Goal: Transaction & Acquisition: Purchase product/service

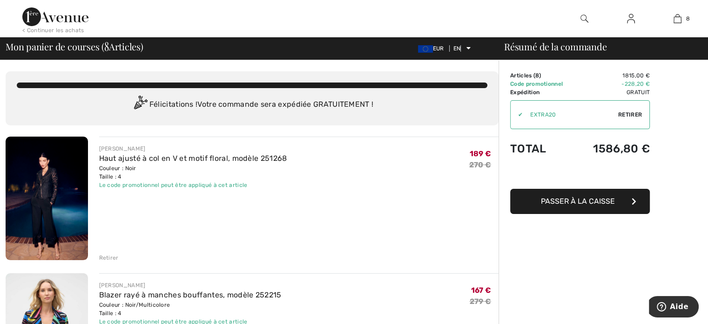
scroll to position [47, 0]
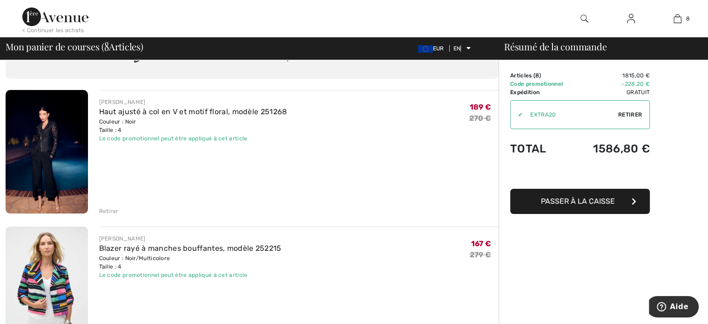
click at [109, 210] on font "Retirer" at bounding box center [109, 211] width 20 height 7
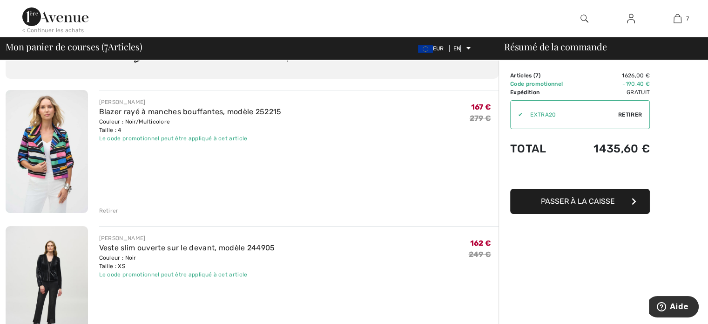
click at [113, 207] on font "Retirer" at bounding box center [109, 210] width 20 height 7
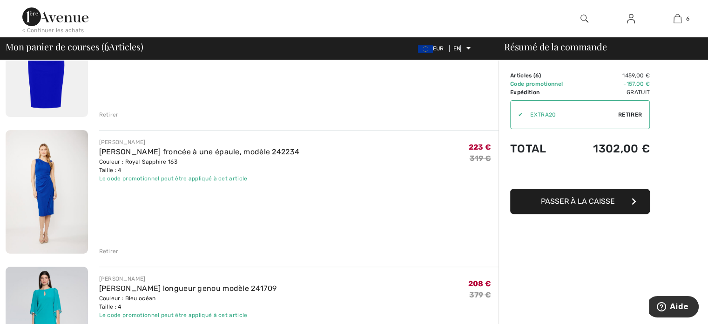
scroll to position [279, 0]
click at [109, 248] on font "Retirer" at bounding box center [109, 250] width 20 height 7
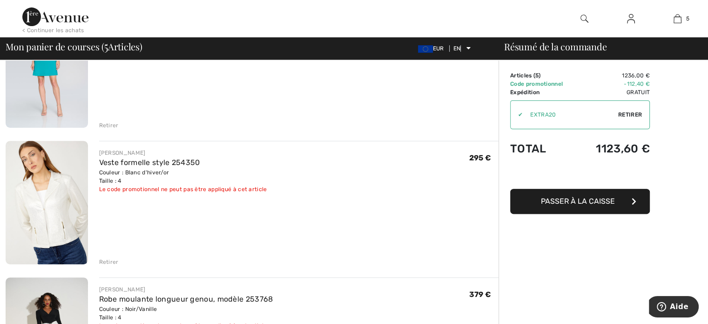
scroll to position [419, 0]
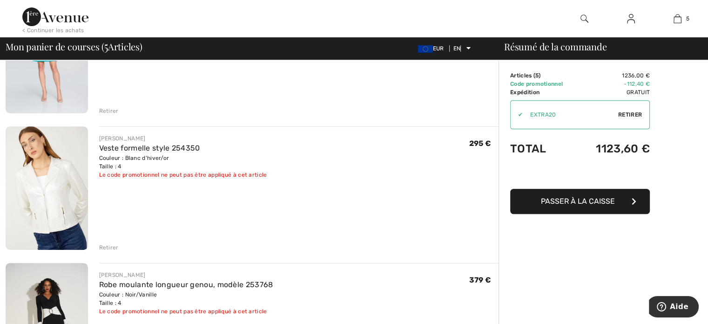
click at [110, 250] on font "Retirer" at bounding box center [109, 247] width 20 height 7
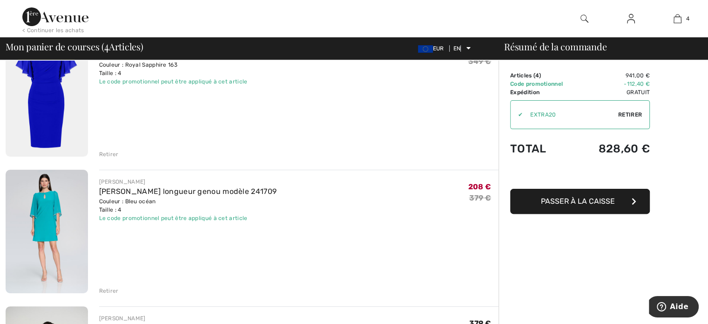
scroll to position [279, 0]
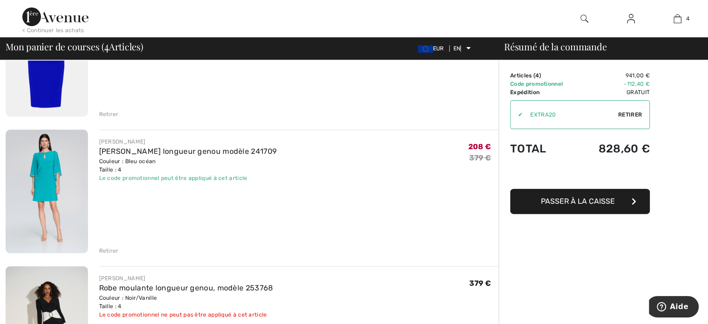
click at [116, 252] on font "Retirer" at bounding box center [109, 250] width 20 height 7
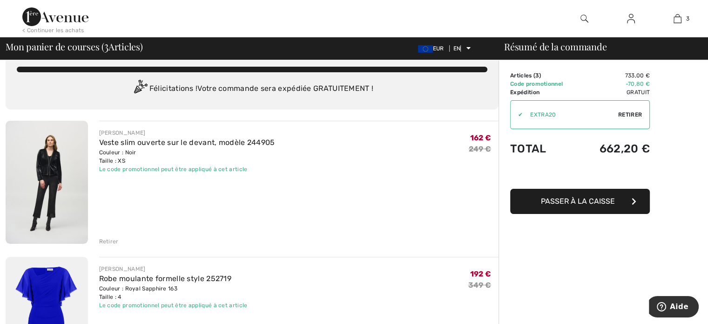
scroll to position [0, 0]
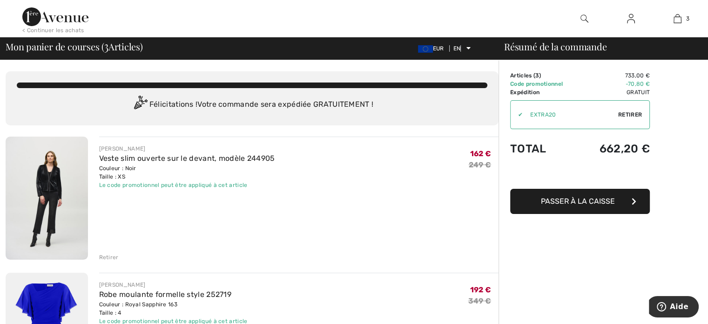
click at [116, 258] on font "Retirer" at bounding box center [109, 257] width 20 height 7
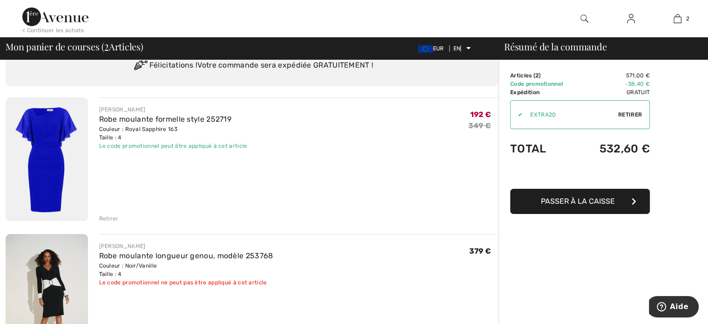
scroll to position [93, 0]
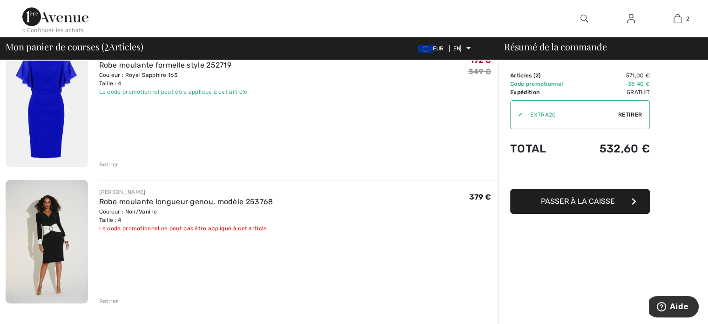
click at [106, 299] on font "Retirer" at bounding box center [109, 301] width 20 height 7
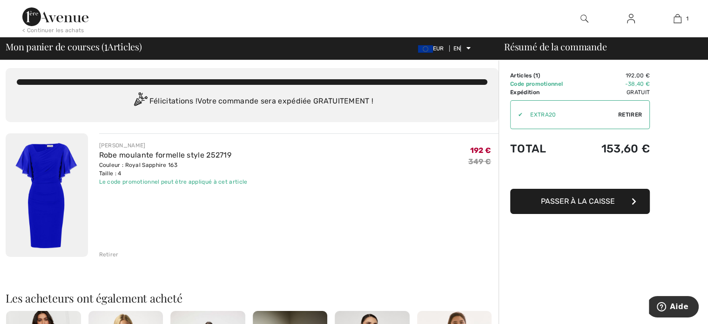
scroll to position [0, 0]
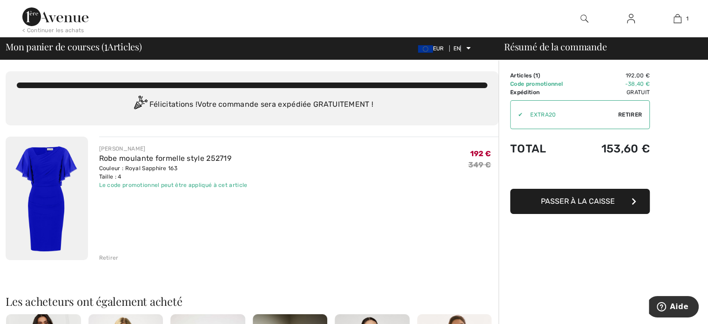
click at [69, 20] on img at bounding box center [55, 16] width 66 height 19
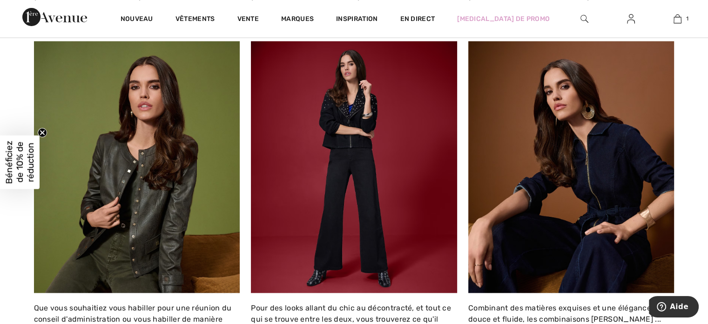
scroll to position [1583, 0]
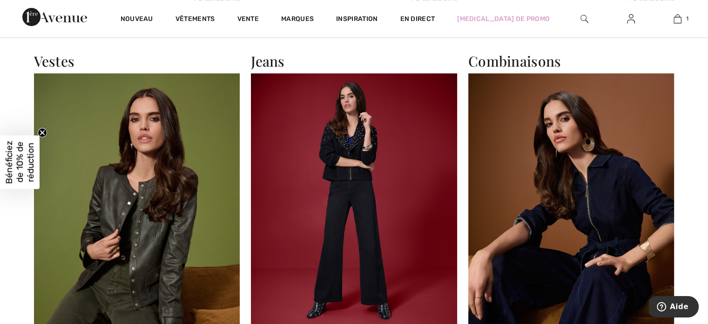
click at [171, 159] on img at bounding box center [137, 198] width 206 height 251
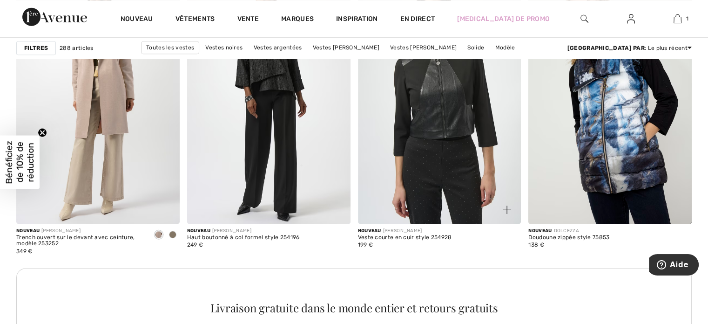
scroll to position [1071, 0]
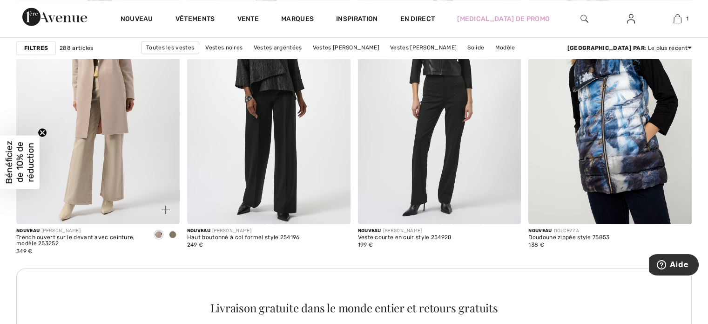
click at [115, 126] on img at bounding box center [97, 100] width 163 height 245
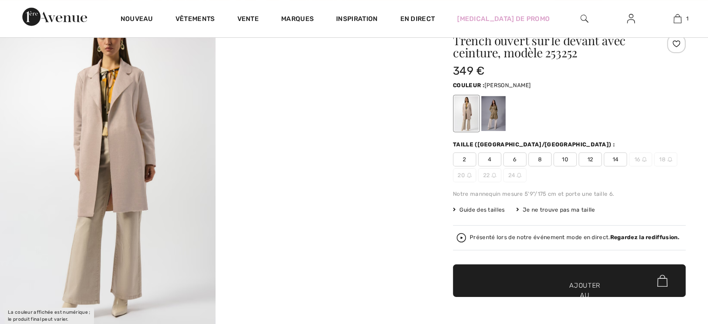
scroll to position [93, 0]
click at [123, 130] on img at bounding box center [108, 168] width 216 height 323
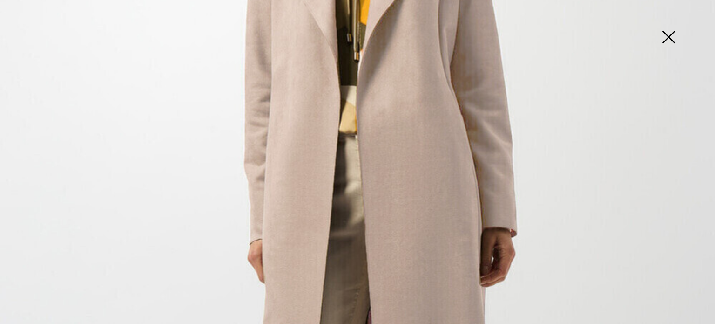
scroll to position [373, 0]
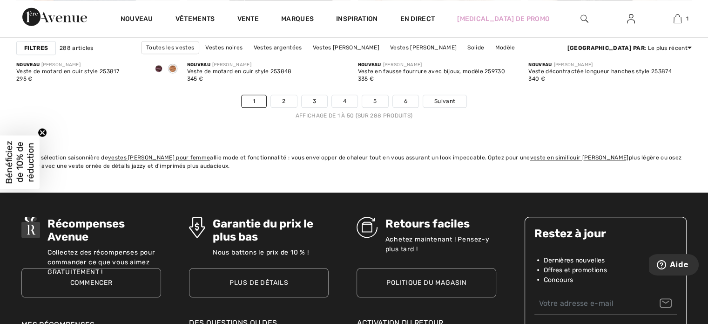
scroll to position [4471, 0]
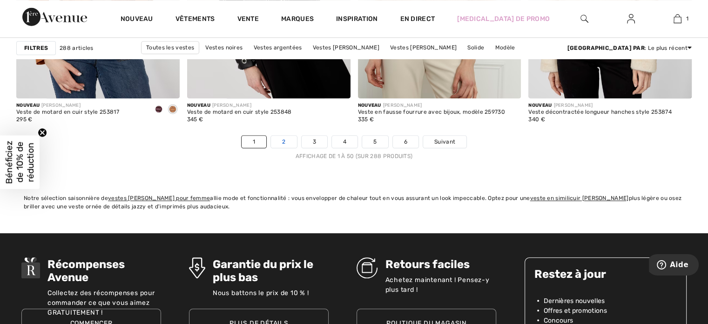
click at [281, 136] on link "2" at bounding box center [284, 142] width 26 height 12
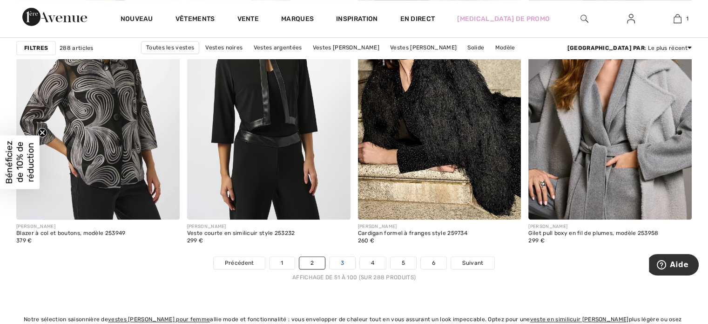
scroll to position [4471, 0]
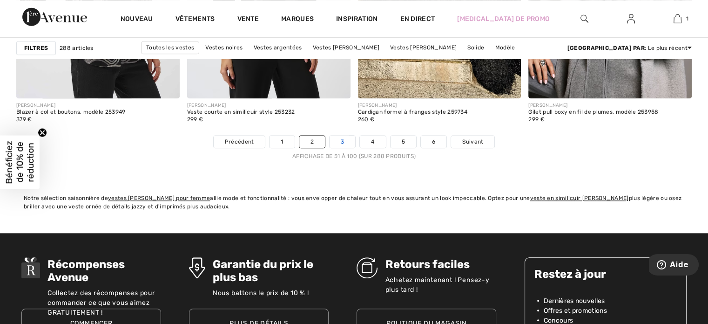
click at [344, 139] on link "3" at bounding box center [343, 142] width 26 height 12
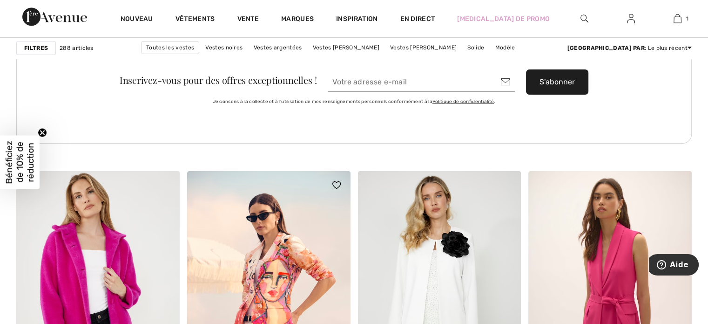
scroll to position [3726, 0]
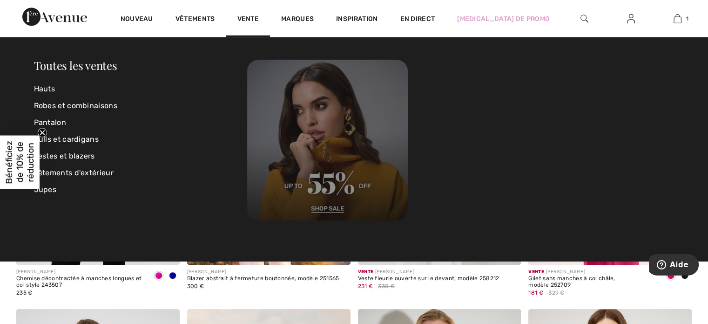
click at [319, 207] on img at bounding box center [327, 140] width 161 height 161
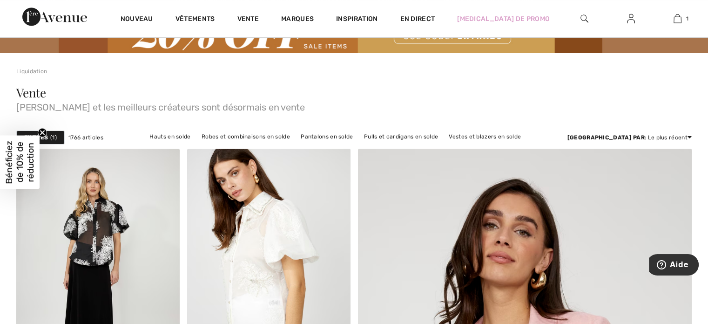
click at [37, 138] on div "Bénéficiez de 10% de réduction Close teaser" at bounding box center [20, 162] width 40 height 54
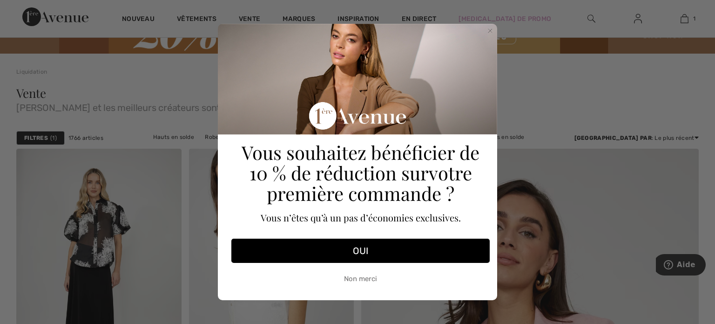
click at [368, 278] on font "Non merci" at bounding box center [360, 278] width 33 height 8
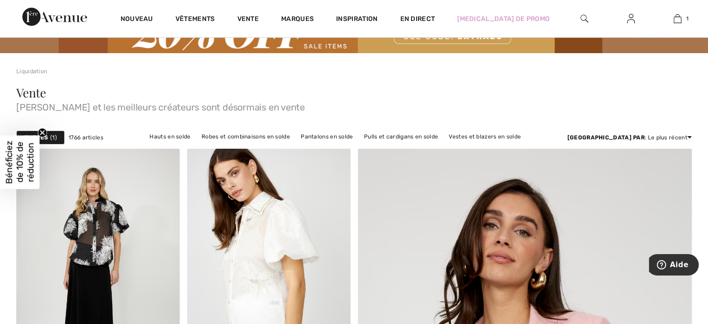
click at [54, 133] on span "1" at bounding box center [53, 137] width 7 height 8
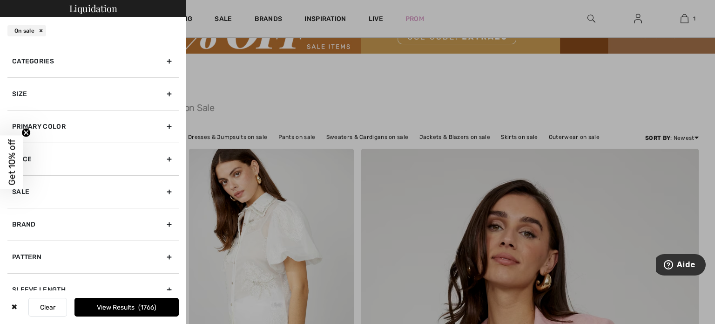
click at [153, 98] on div "Size" at bounding box center [92, 93] width 171 height 33
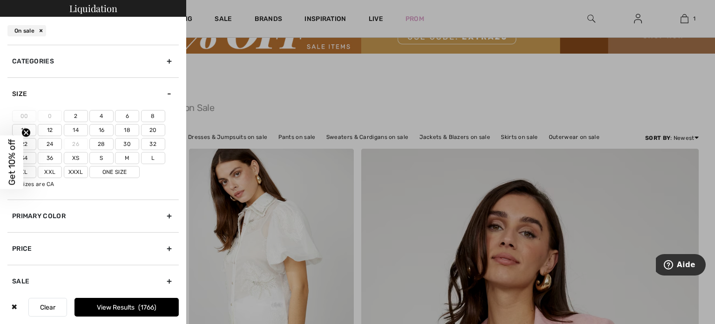
click at [99, 119] on label "4" at bounding box center [101, 116] width 24 height 12
click at [0, 0] on input"] "4" at bounding box center [0, 0] width 0 height 0
click at [120, 303] on button "View Results 828" at bounding box center [127, 307] width 104 height 19
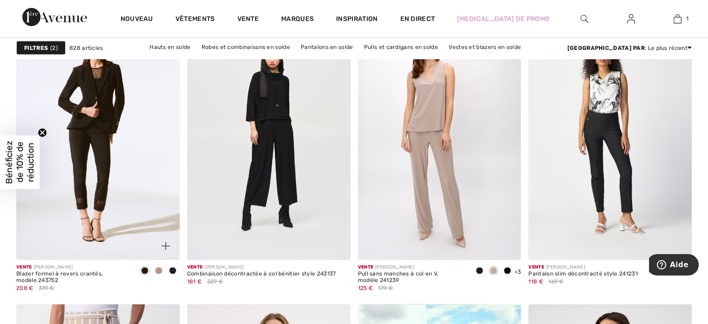
scroll to position [1723, 0]
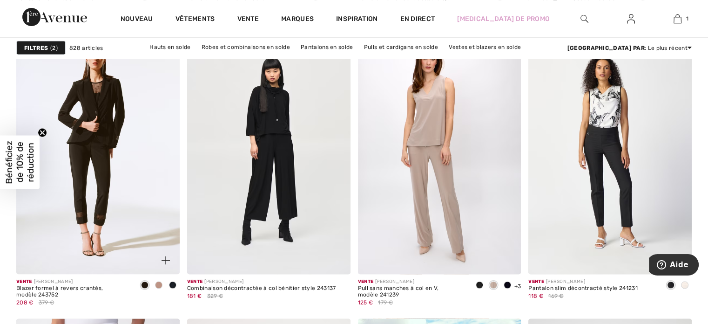
click at [112, 119] on img at bounding box center [97, 151] width 163 height 245
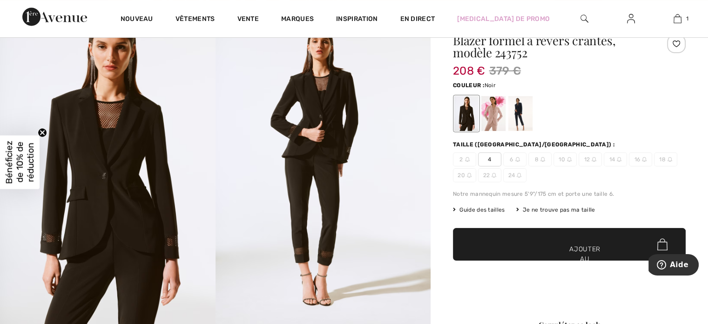
click at [98, 223] on img at bounding box center [108, 168] width 216 height 323
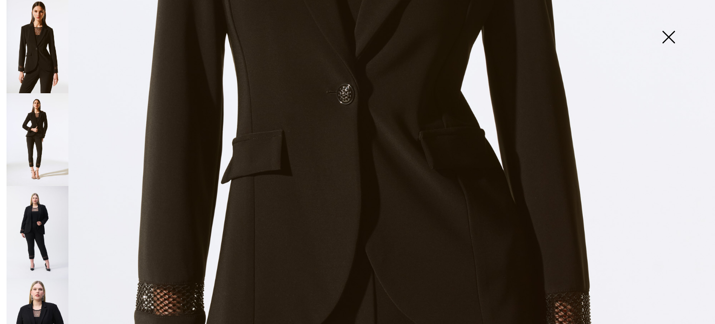
scroll to position [559, 0]
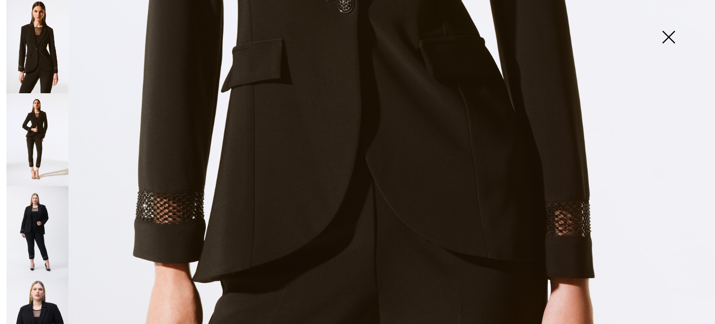
click at [45, 224] on img at bounding box center [38, 232] width 62 height 93
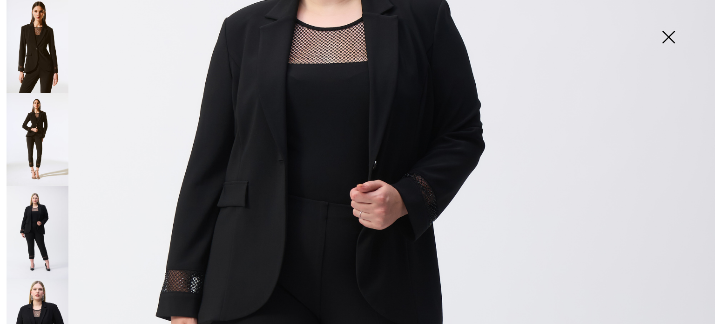
scroll to position [140, 0]
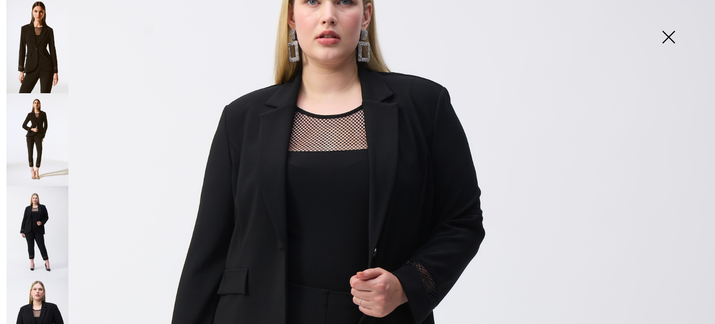
click at [666, 36] on img at bounding box center [668, 38] width 47 height 48
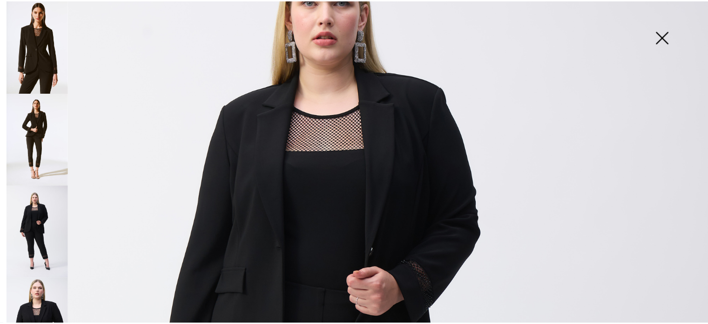
scroll to position [93, 0]
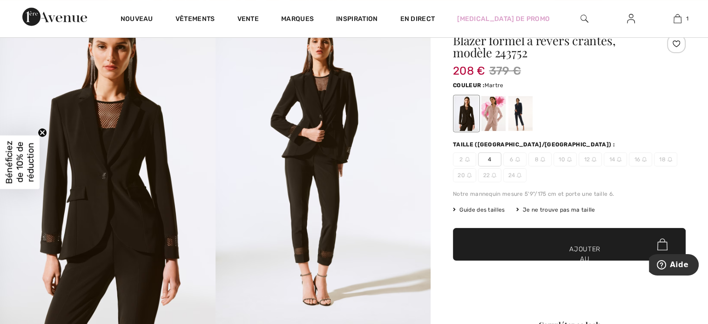
click at [496, 120] on div at bounding box center [494, 113] width 24 height 35
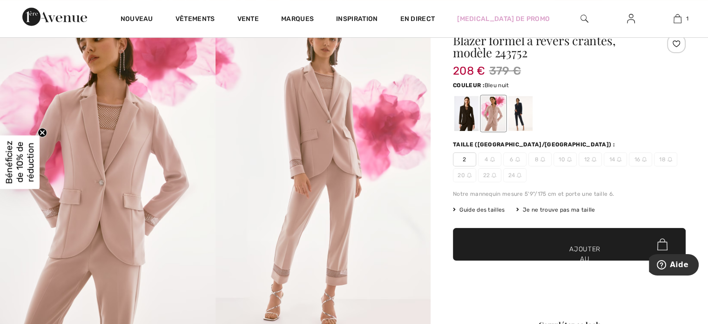
click at [523, 115] on div at bounding box center [521, 113] width 24 height 35
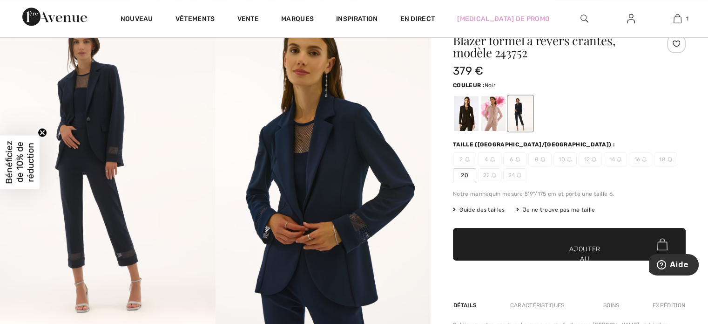
click at [472, 130] on div at bounding box center [467, 113] width 24 height 35
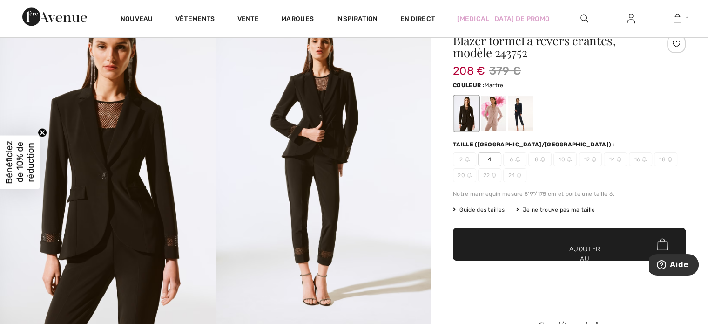
click at [490, 126] on div at bounding box center [494, 113] width 24 height 35
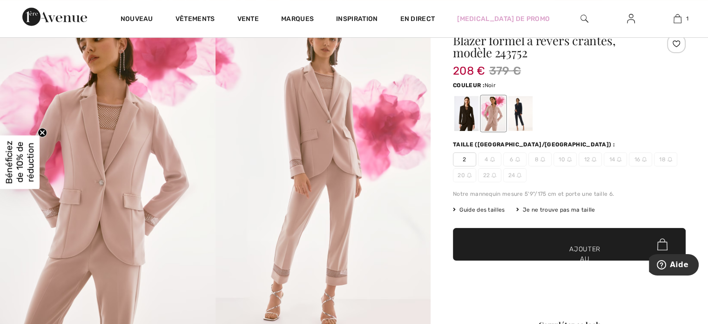
click at [458, 111] on div at bounding box center [467, 113] width 24 height 35
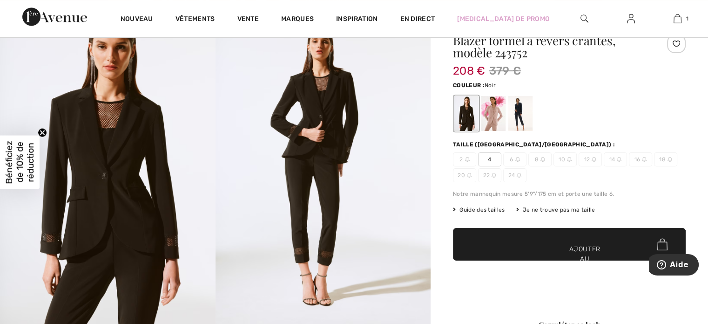
click at [490, 159] on font "4" at bounding box center [489, 159] width 3 height 7
click at [510, 247] on span "✔ Ajouté au panier Ajouter au panier" at bounding box center [569, 244] width 233 height 33
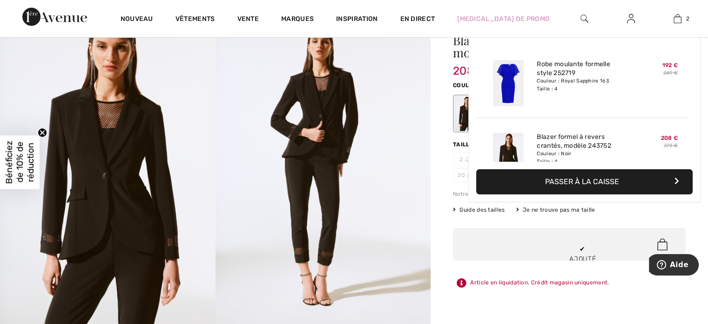
scroll to position [28, 0]
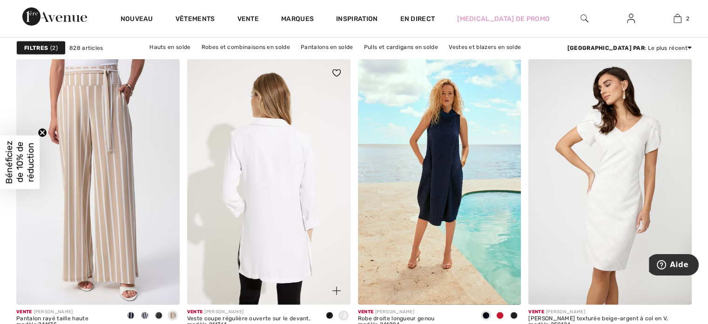
scroll to position [2049, 0]
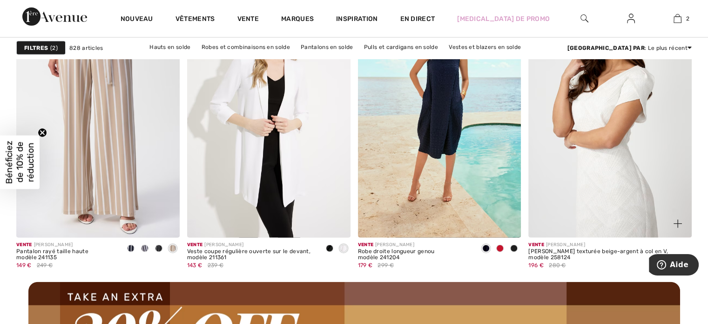
click at [572, 97] on img at bounding box center [610, 114] width 163 height 245
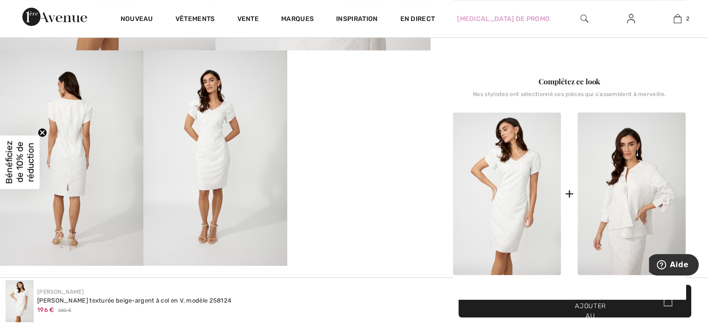
click at [229, 153] on img at bounding box center [214, 157] width 143 height 215
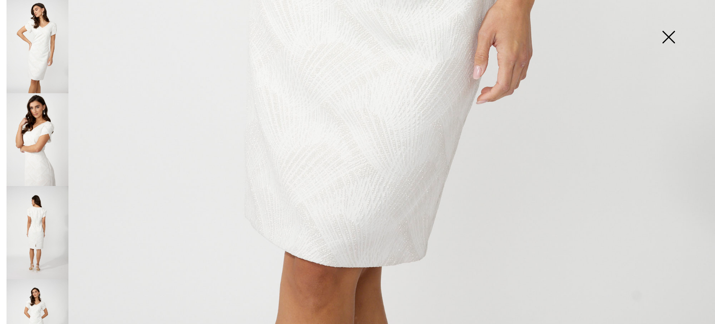
scroll to position [739, 0]
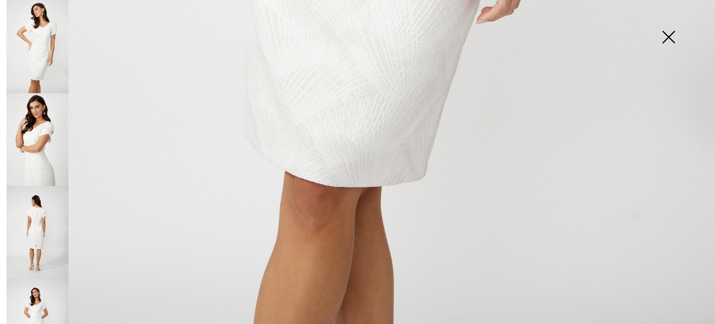
click at [37, 206] on img at bounding box center [38, 232] width 62 height 93
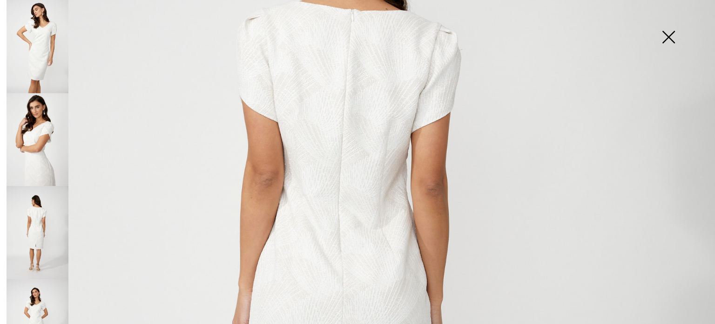
scroll to position [180, 0]
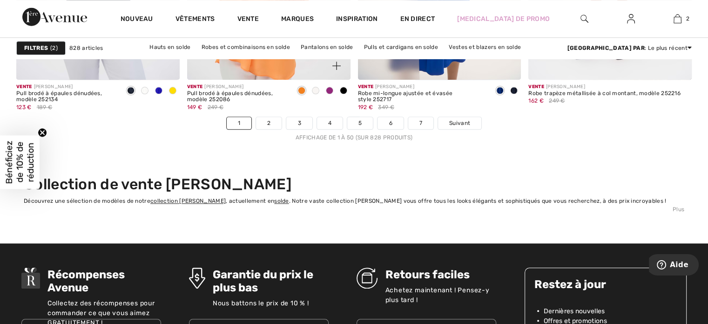
scroll to position [4517, 0]
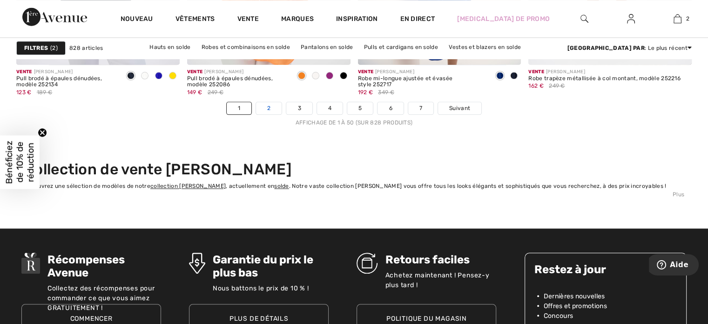
click at [268, 109] on font "2" at bounding box center [268, 108] width 3 height 7
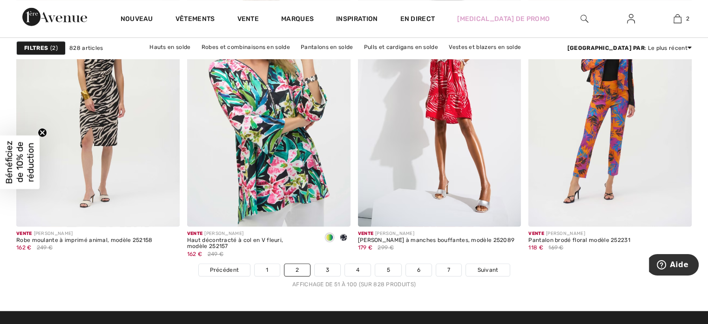
scroll to position [4471, 0]
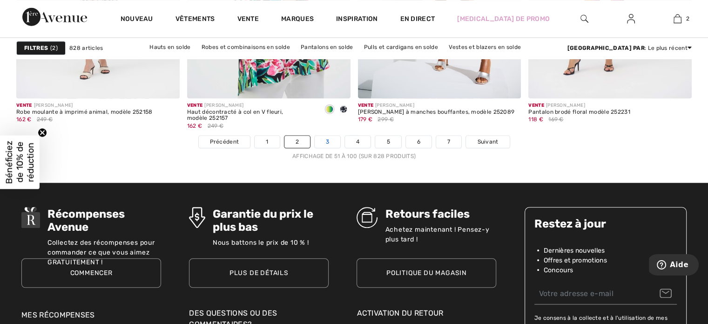
click at [327, 143] on link "3" at bounding box center [328, 142] width 26 height 12
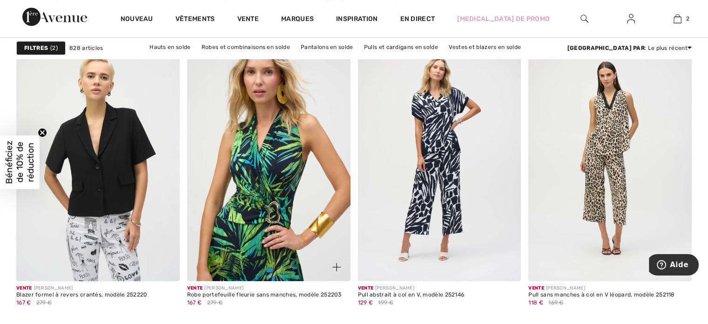
scroll to position [4052, 0]
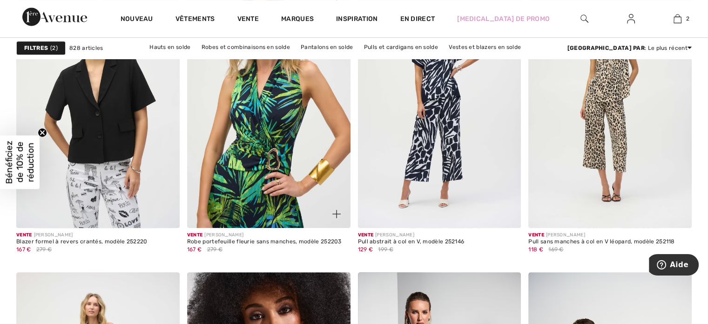
click at [265, 135] on img at bounding box center [268, 105] width 163 height 245
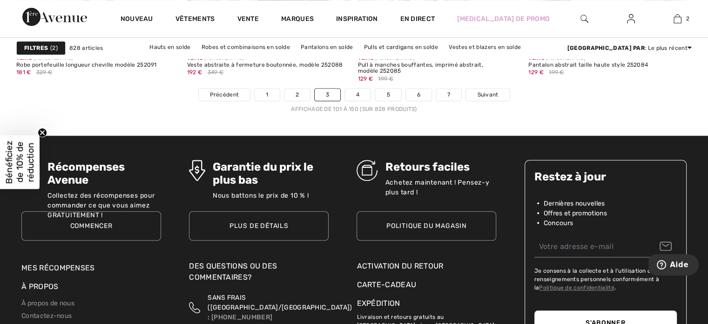
scroll to position [4517, 0]
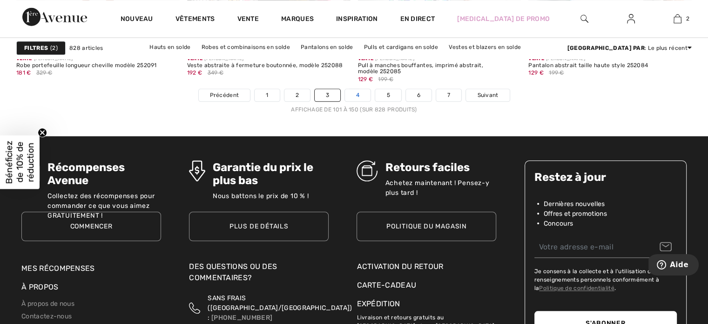
click at [353, 93] on link "4" at bounding box center [358, 95] width 26 height 12
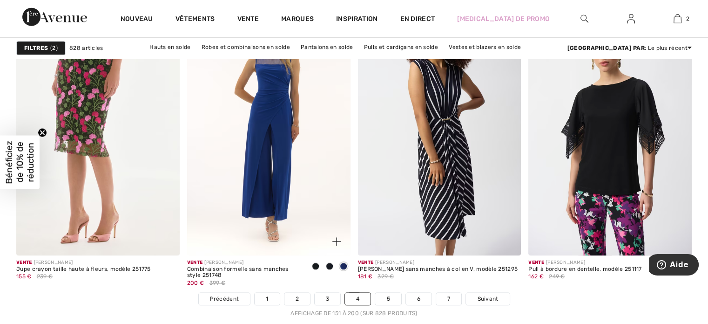
scroll to position [4331, 0]
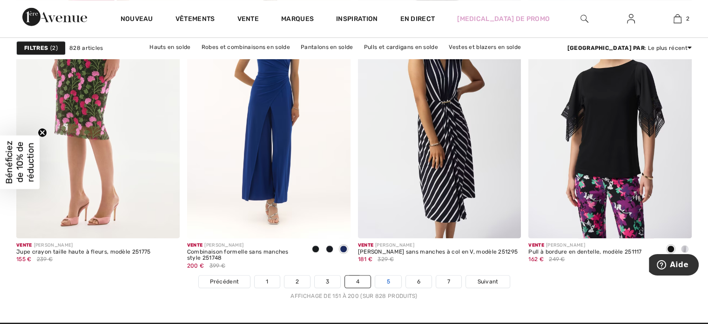
click at [389, 281] on link "5" at bounding box center [388, 281] width 26 height 12
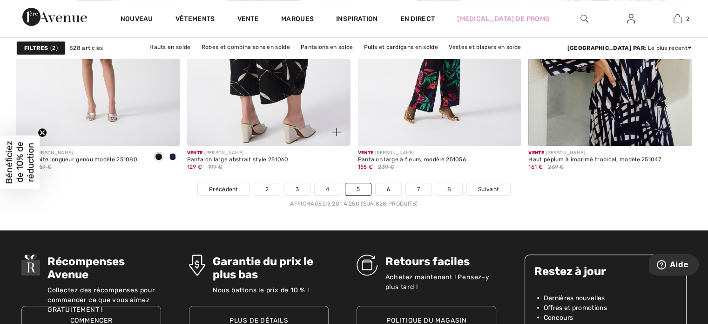
scroll to position [4424, 0]
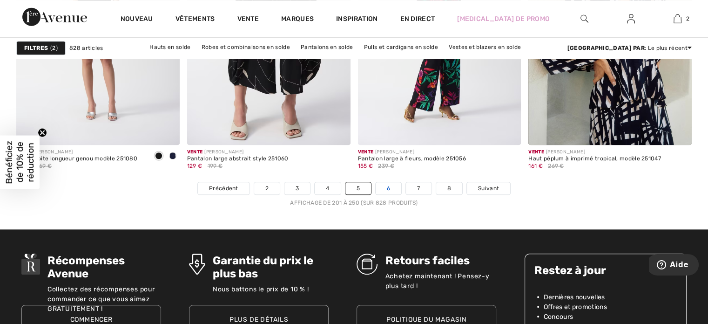
click at [384, 184] on link "6" at bounding box center [389, 188] width 26 height 12
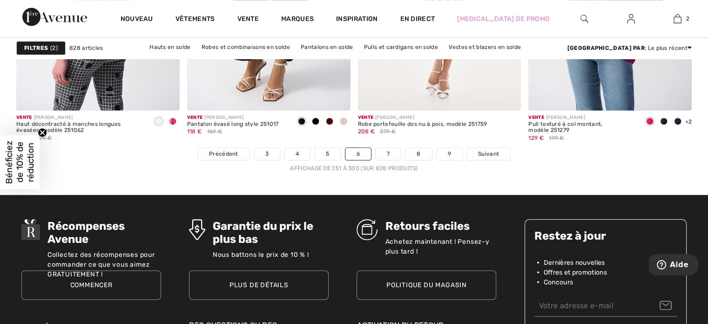
scroll to position [4471, 0]
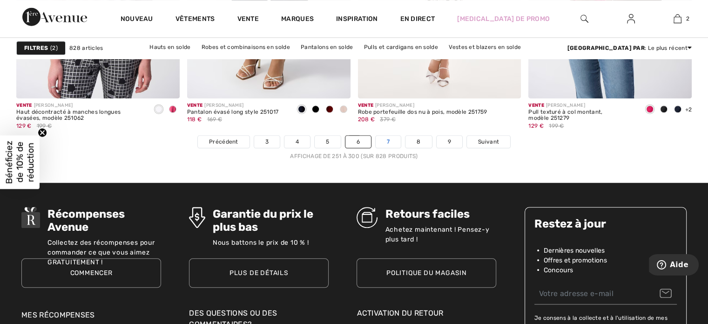
click at [387, 139] on font "7" at bounding box center [388, 141] width 3 height 7
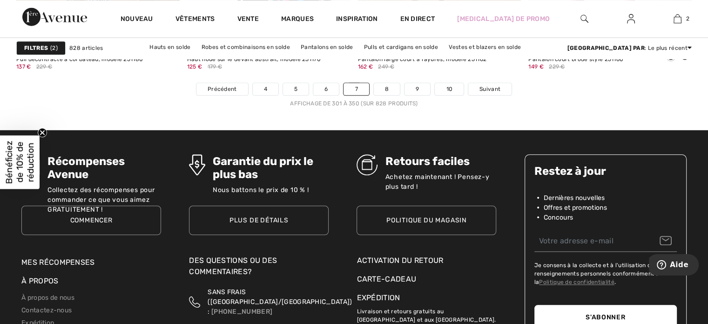
scroll to position [4517, 0]
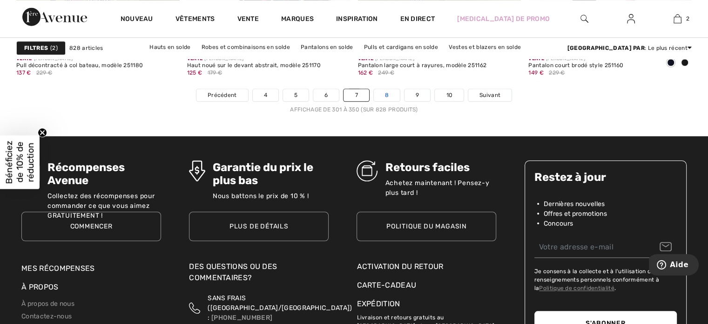
click at [387, 96] on font "8" at bounding box center [387, 95] width 4 height 7
